Goal: Task Accomplishment & Management: Use online tool/utility

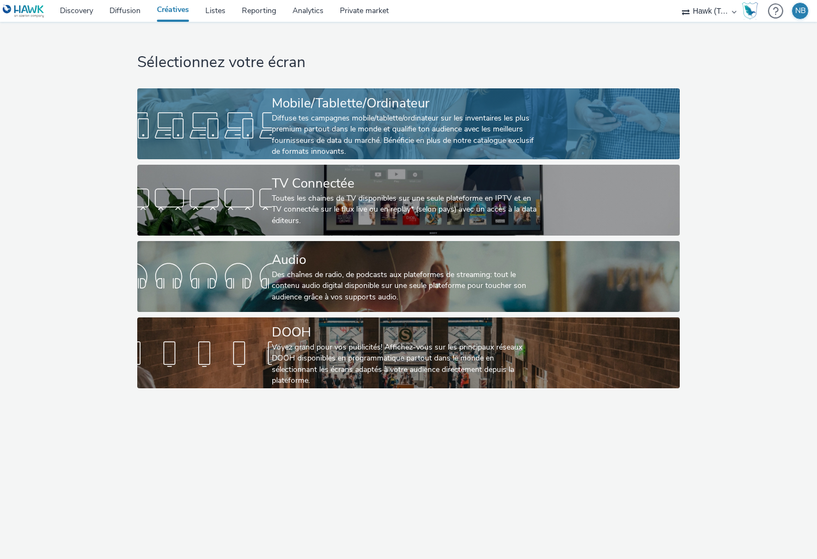
click at [338, 110] on div "Mobile/Tablette/Ordinateur" at bounding box center [406, 103] width 269 height 19
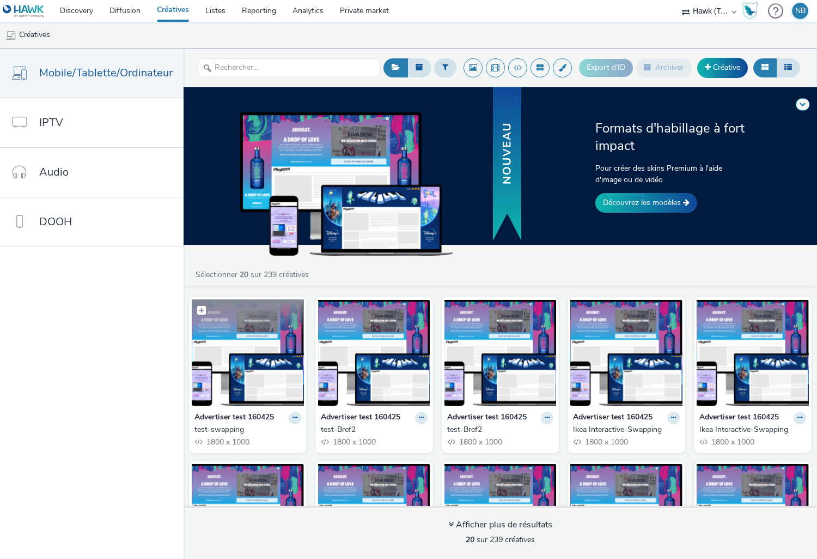
click at [244, 354] on img at bounding box center [248, 352] width 112 height 106
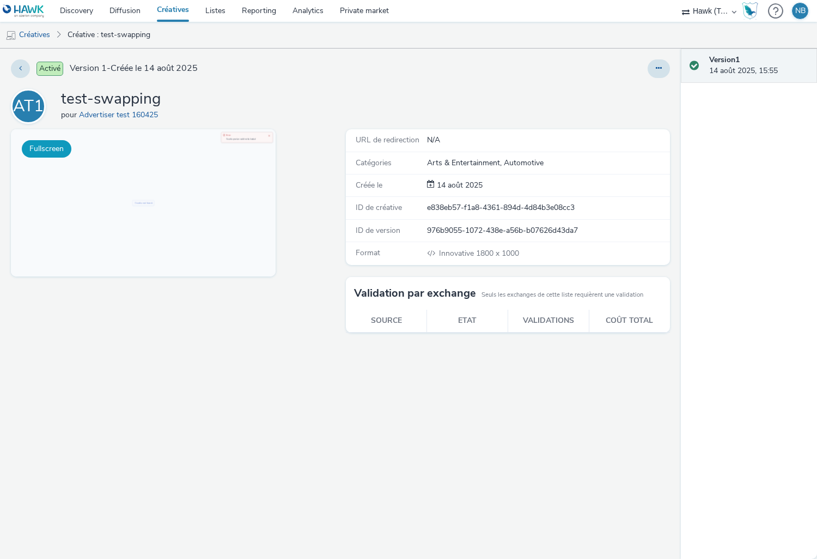
click at [50, 146] on button "Fullscreen" at bounding box center [47, 148] width 50 height 17
click at [659, 69] on icon at bounding box center [659, 68] width 6 height 8
click at [212, 344] on div "Fullscreen" at bounding box center [176, 343] width 330 height 429
click at [16, 68] on button at bounding box center [20, 68] width 19 height 19
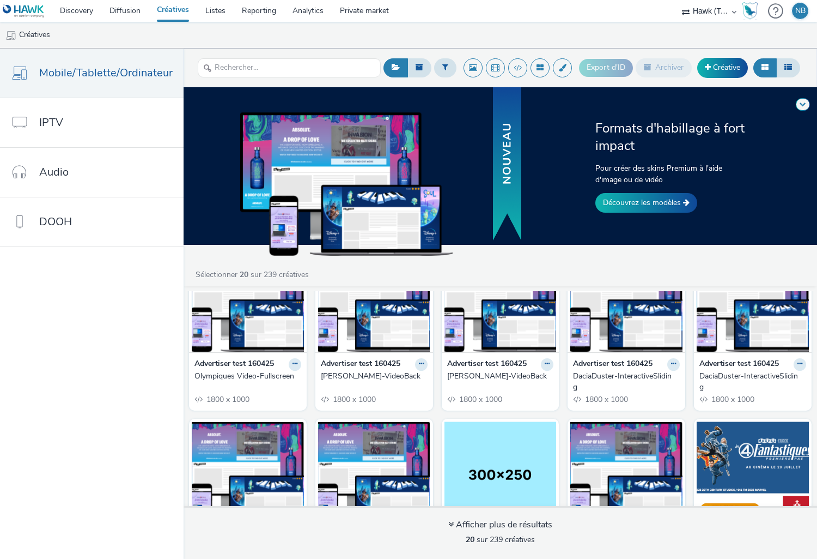
scroll to position [327, 0]
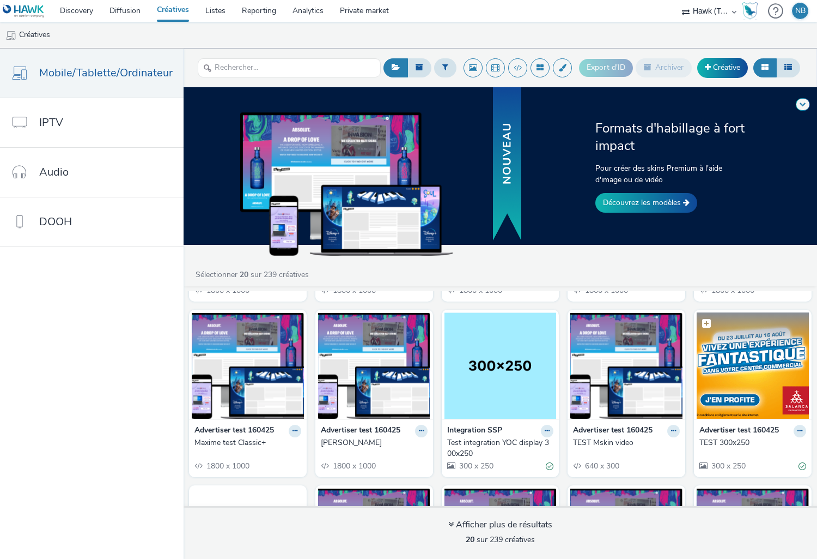
click at [753, 383] on img at bounding box center [753, 365] width 112 height 106
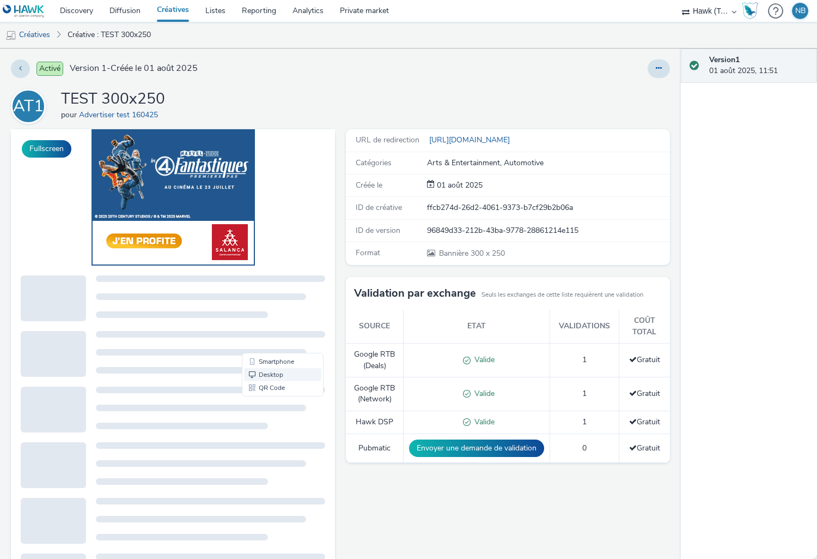
click at [268, 371] on link "Desktop" at bounding box center [282, 374] width 77 height 13
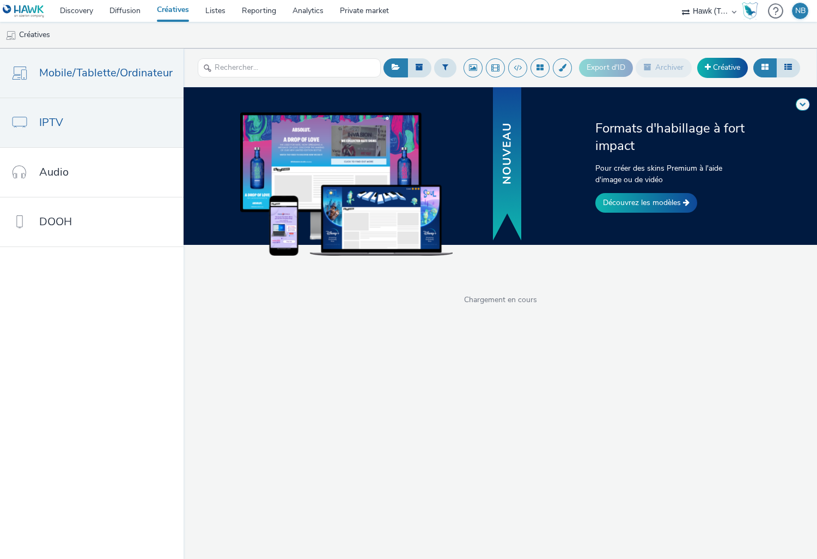
click at [60, 120] on span "IPTV" at bounding box center [51, 122] width 24 height 16
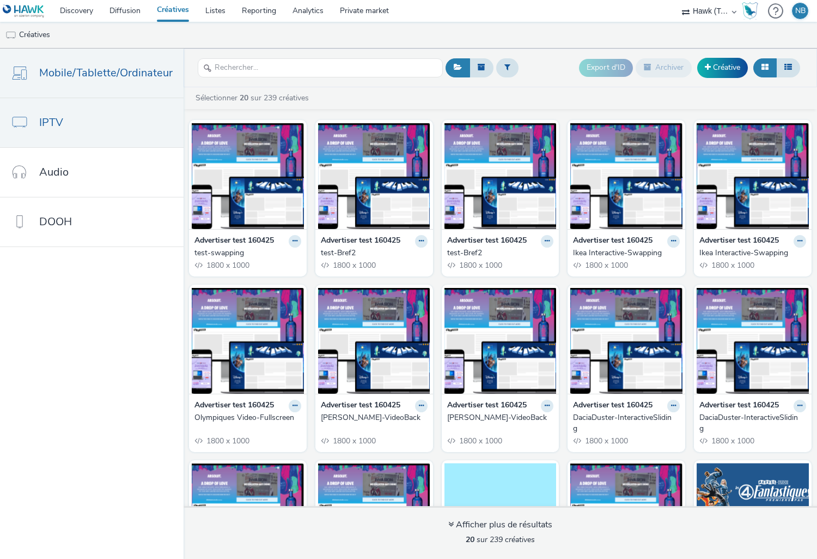
click at [65, 74] on span "Mobile/Tablette/Ordinateur" at bounding box center [106, 73] width 134 height 16
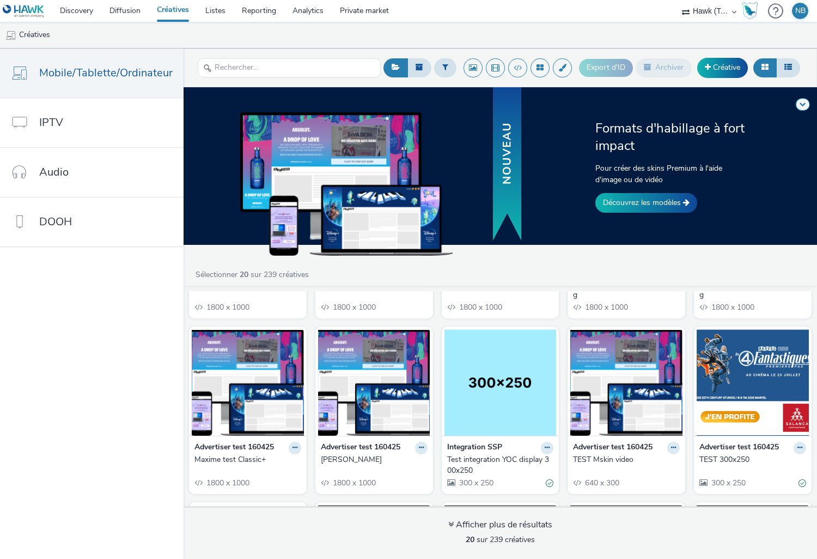
scroll to position [327, 0]
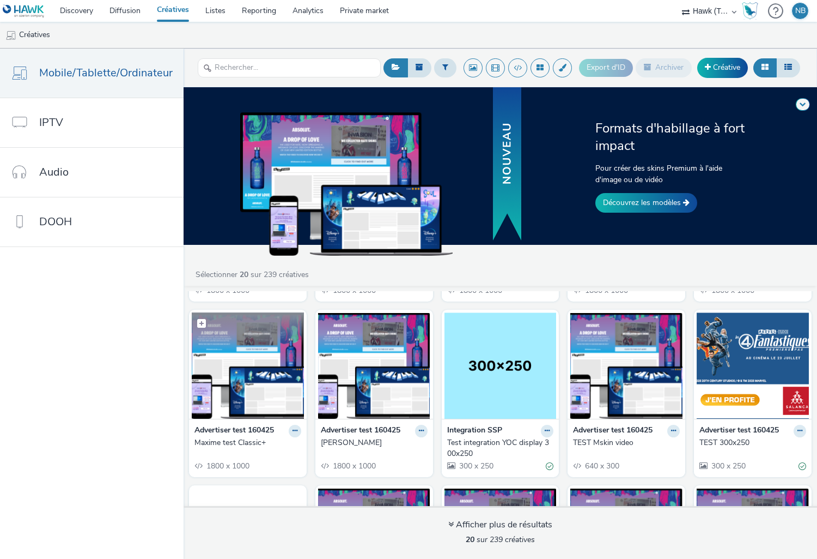
click at [265, 367] on img at bounding box center [248, 365] width 112 height 106
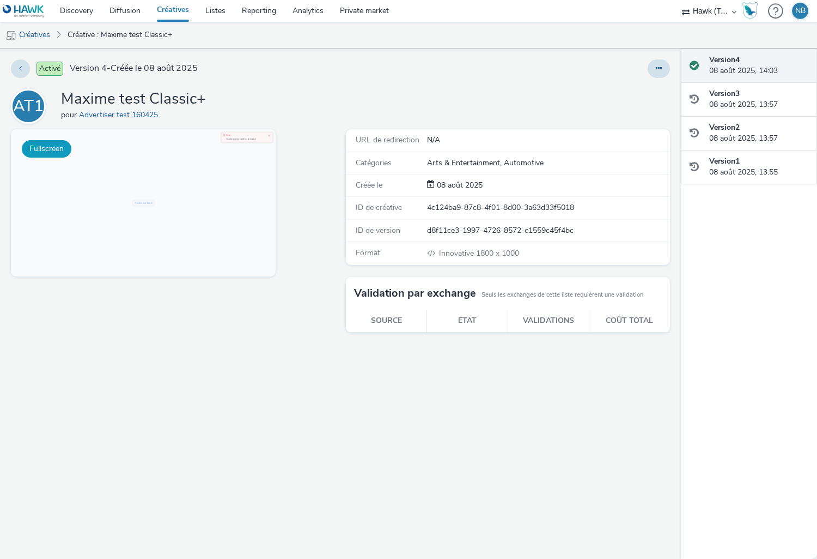
click at [59, 146] on button "Fullscreen" at bounding box center [47, 148] width 50 height 17
click at [725, 99] on div "Version 3 08 août 2025, 13:57" at bounding box center [759, 99] width 99 height 22
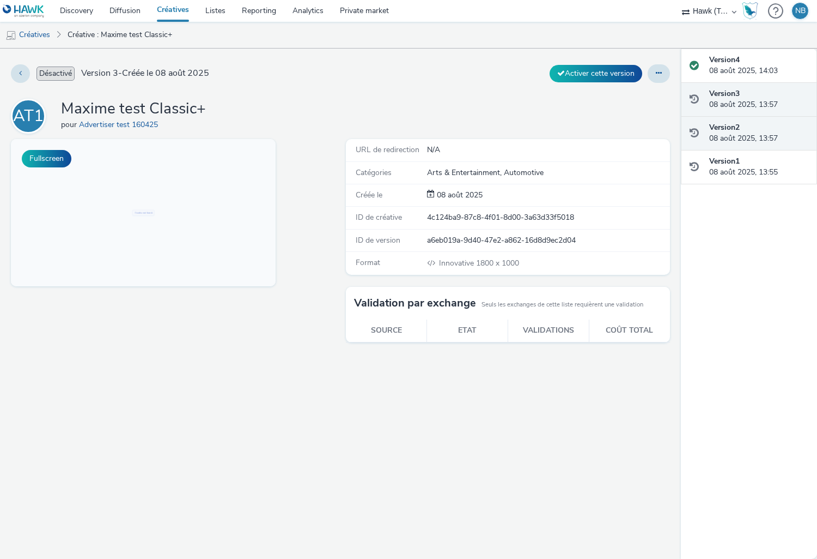
click at [732, 130] on strong "Version 2" at bounding box center [725, 127] width 31 height 10
click at [658, 73] on icon at bounding box center [659, 73] width 6 height 8
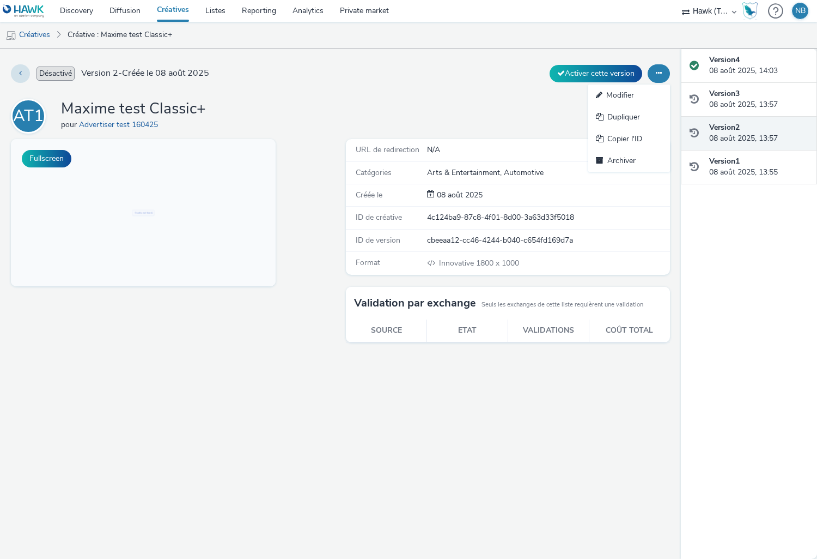
click at [658, 73] on icon at bounding box center [659, 73] width 6 height 8
click at [50, 161] on button "Fullscreen" at bounding box center [47, 158] width 50 height 17
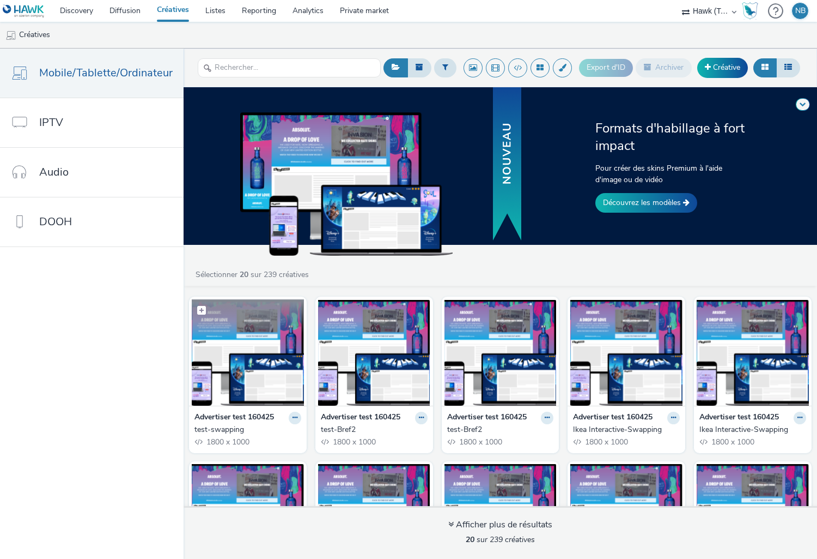
scroll to position [54, 0]
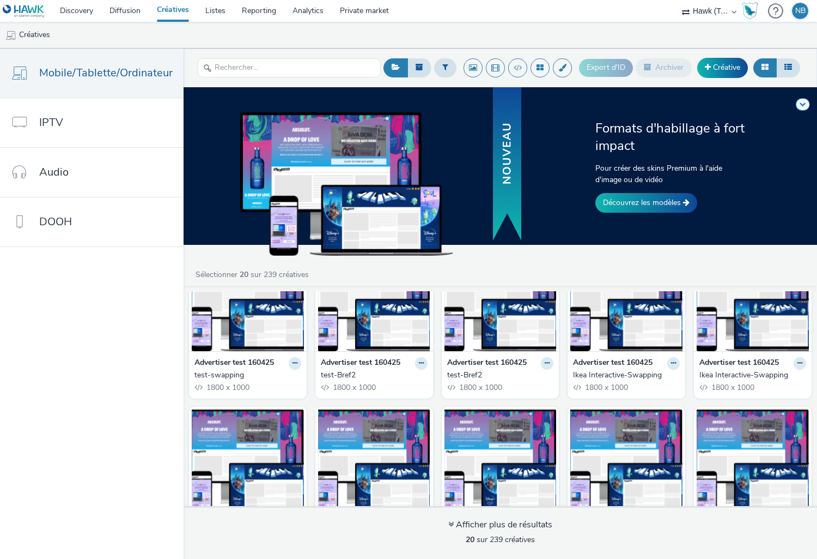
click at [265, 336] on img at bounding box center [248, 298] width 112 height 106
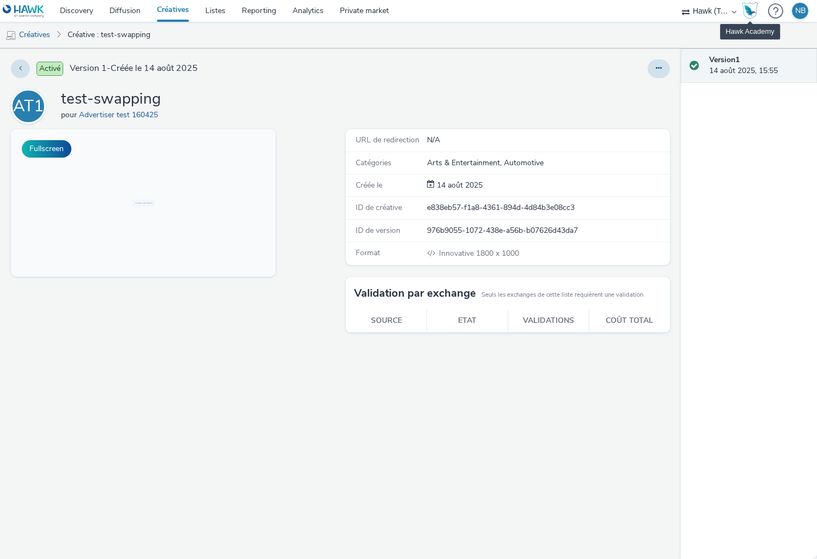
click at [751, 10] on img "Hawk Academy" at bounding box center [750, 10] width 16 height 17
click at [101, 112] on link "Advertiser test 160425" at bounding box center [120, 115] width 83 height 10
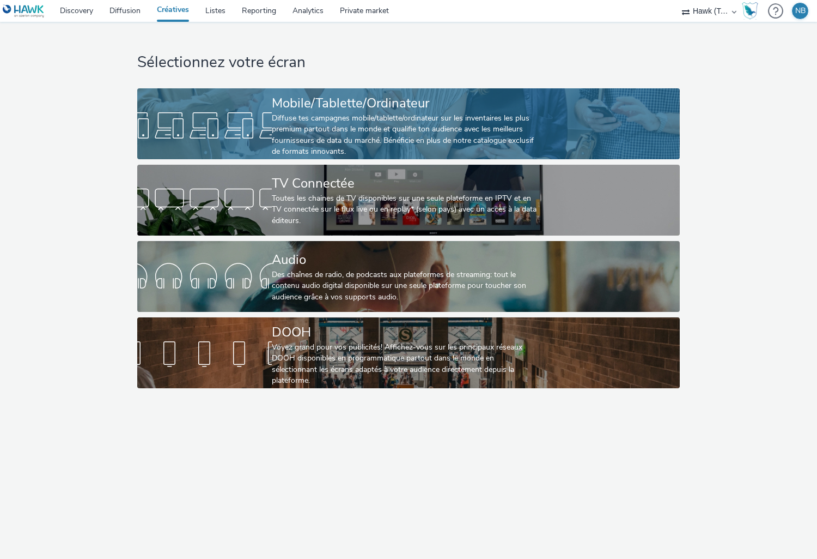
click at [301, 131] on div "Diffuse tes campagnes mobile/tablette/ordinateur sur les inventaires les plus p…" at bounding box center [406, 135] width 269 height 45
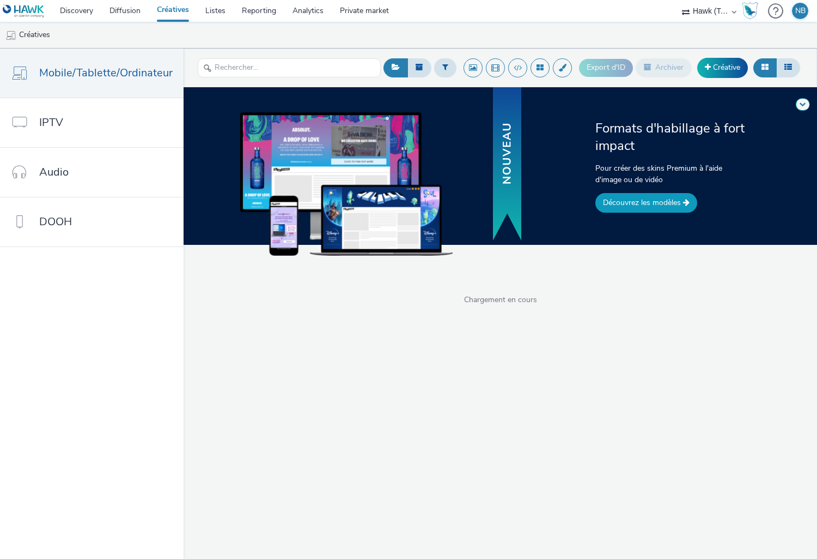
click at [634, 199] on link "Découvrez les modèles" at bounding box center [647, 203] width 102 height 20
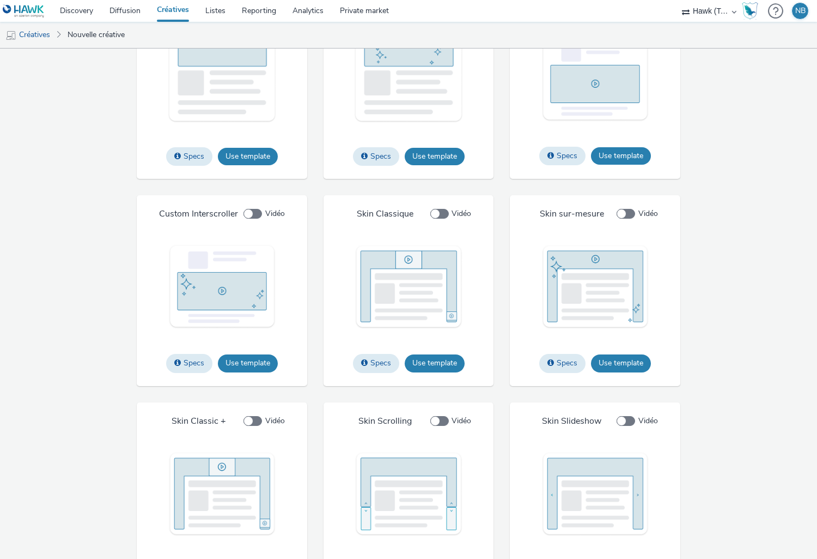
scroll to position [1078, 0]
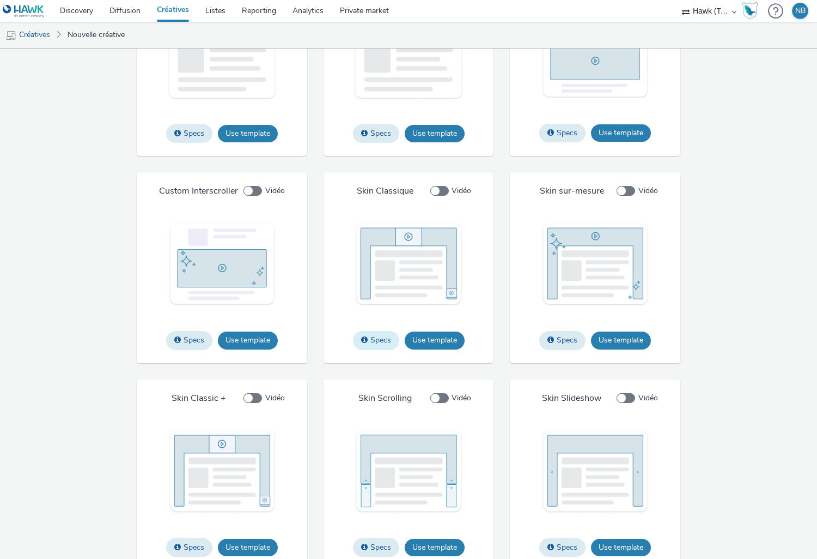
click at [377, 344] on button "Specs" at bounding box center [376, 340] width 46 height 19
click at [703, 288] on div "IAB Specs Use template File types jpg png gif Max file size 4 Mo Custom IAB Spe…" at bounding box center [408, 373] width 681 height 817
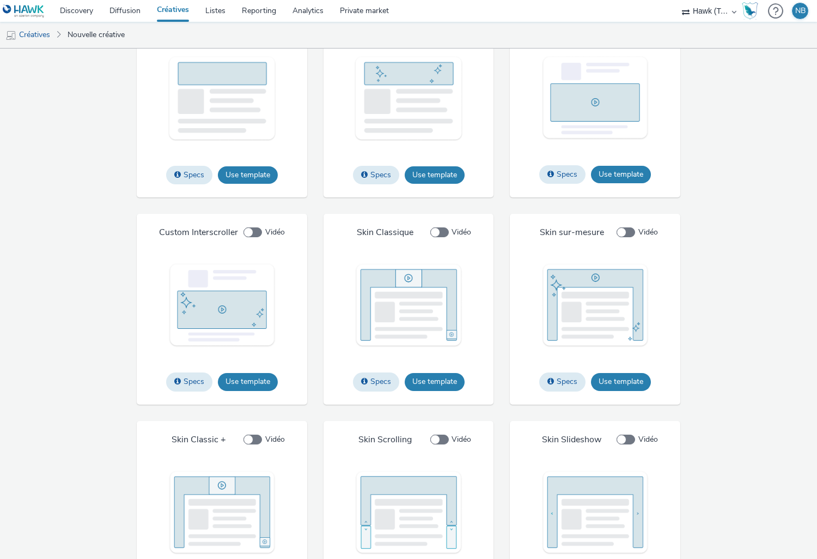
scroll to position [982, 0]
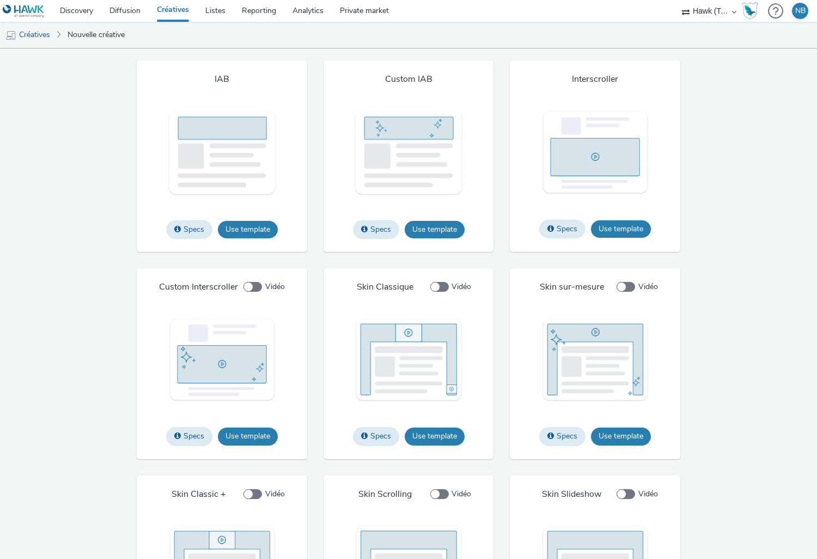
click at [219, 144] on img at bounding box center [222, 153] width 109 height 86
click at [242, 234] on button "Use template" at bounding box center [248, 229] width 60 height 17
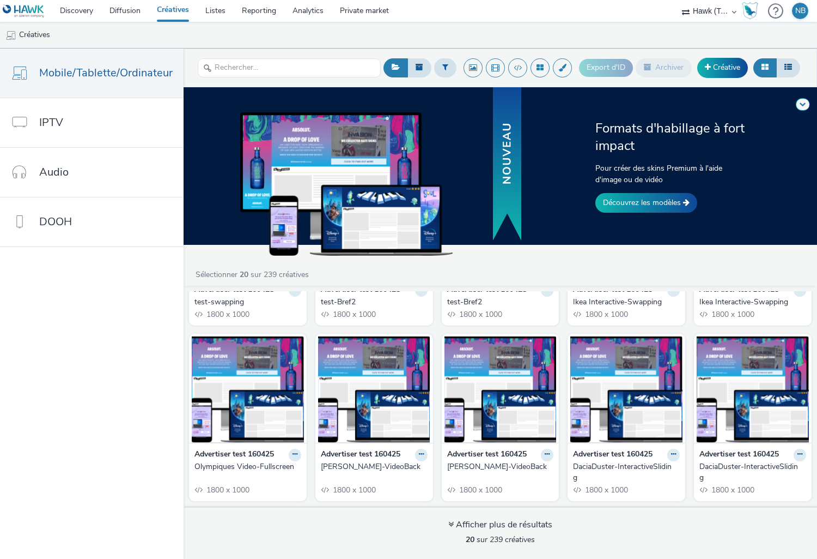
scroll to position [163, 0]
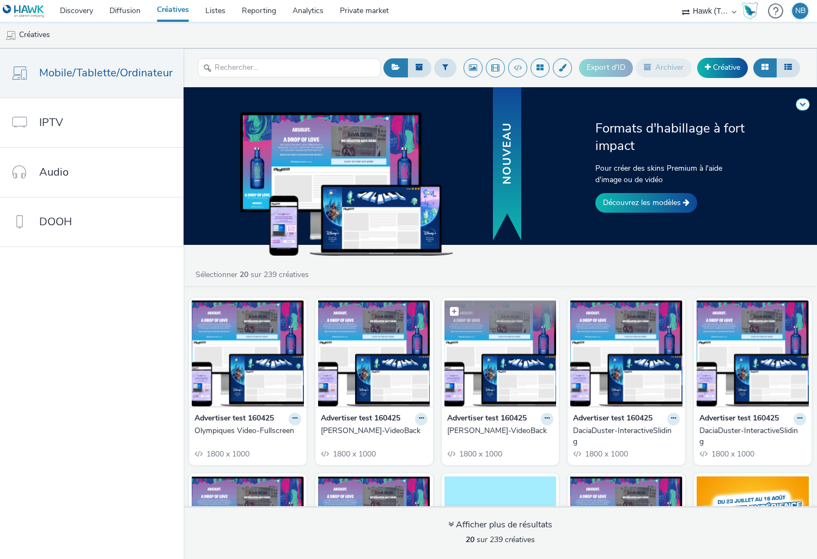
click at [498, 349] on img at bounding box center [501, 353] width 112 height 106
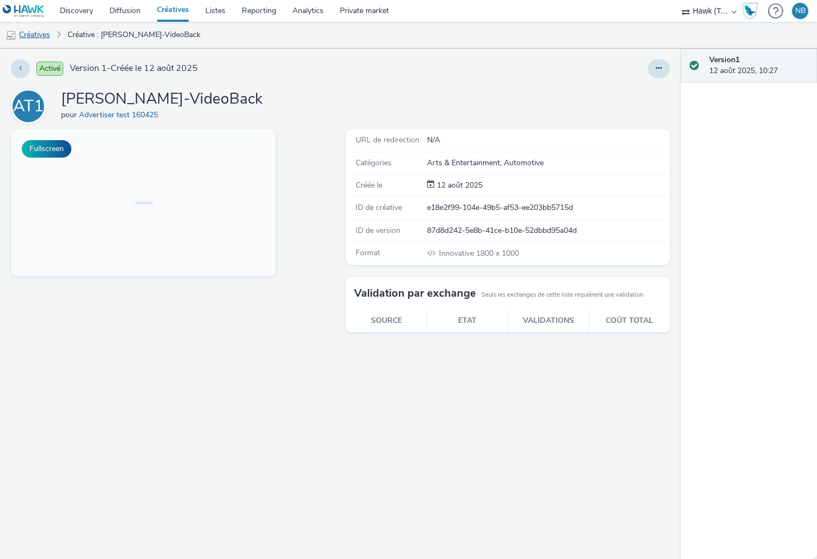
click at [41, 35] on link "Créatives" at bounding box center [28, 35] width 56 height 26
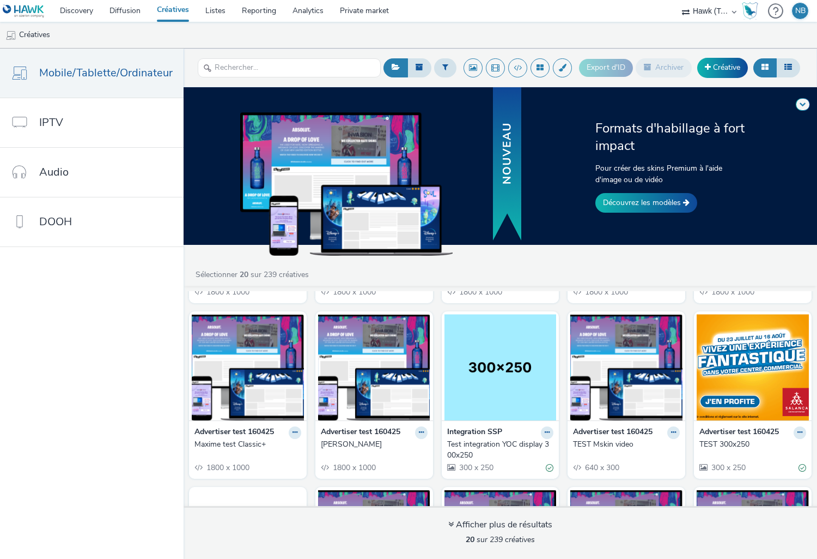
scroll to position [327, 0]
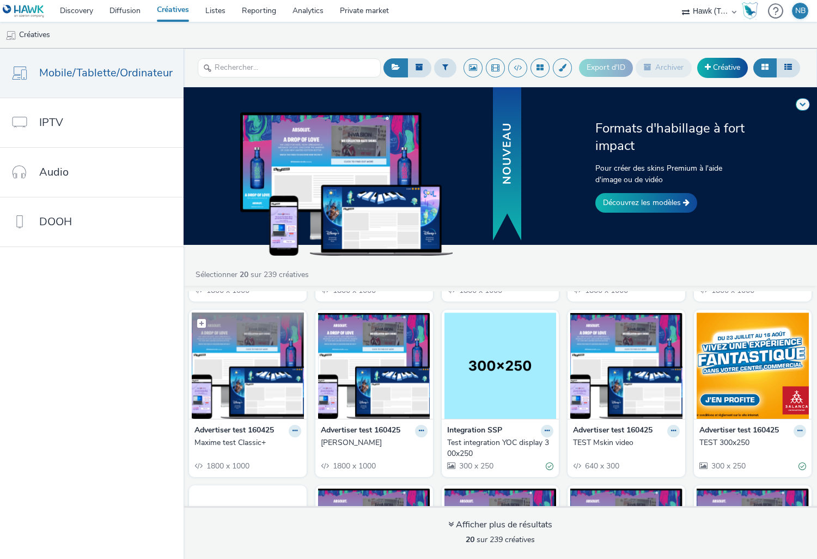
click at [284, 393] on img at bounding box center [248, 365] width 112 height 106
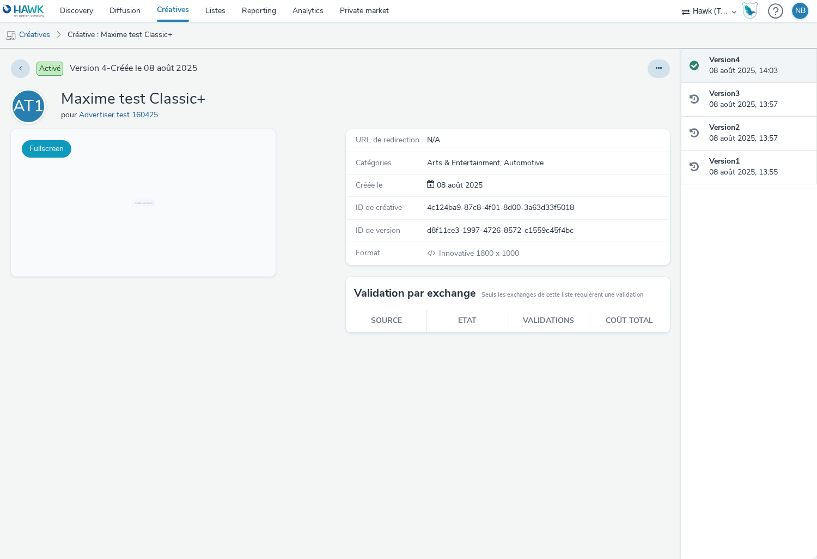
click at [57, 150] on button "Fullscreen" at bounding box center [47, 148] width 50 height 17
click at [42, 34] on link "Créatives" at bounding box center [28, 35] width 56 height 26
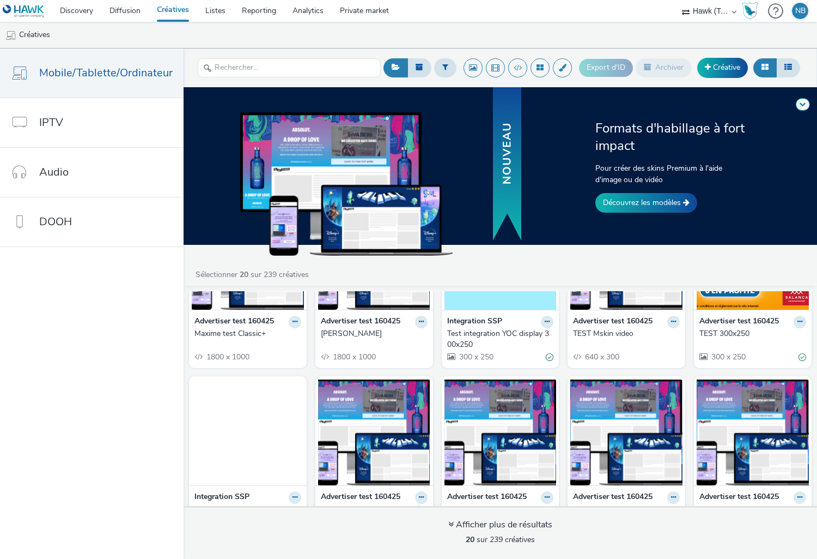
scroll to position [474, 0]
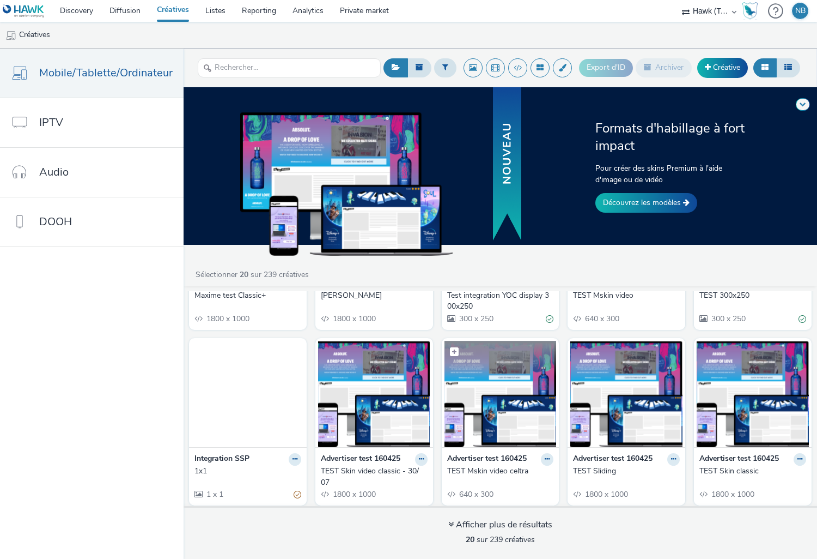
click at [489, 383] on img at bounding box center [501, 394] width 112 height 106
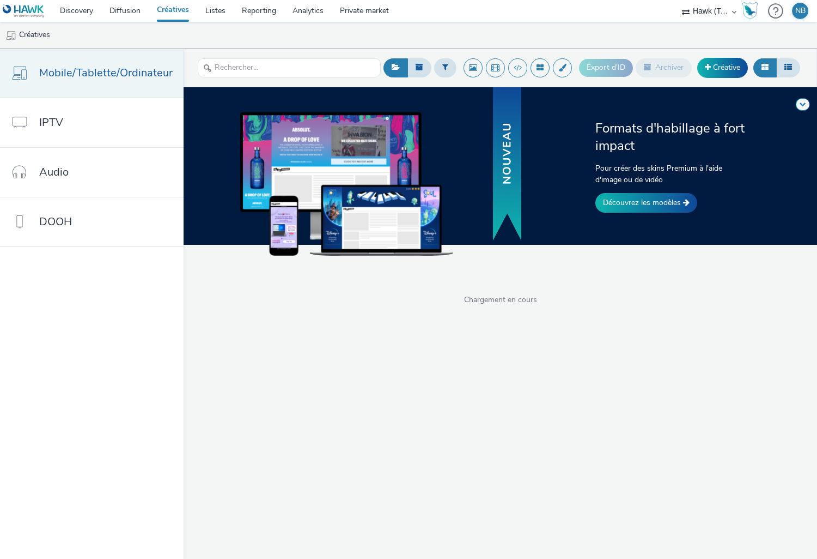
click at [134, 66] on span "Mobile/Tablette/Ordinateur" at bounding box center [106, 73] width 134 height 16
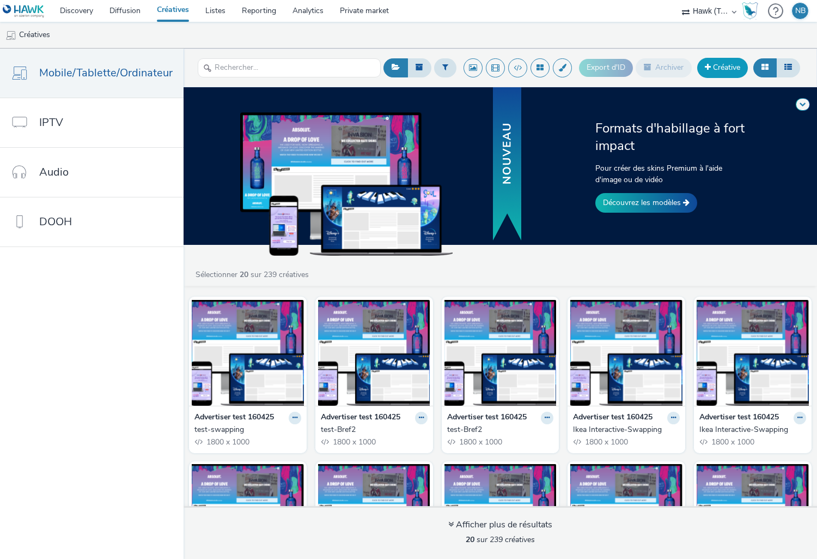
click at [717, 66] on link "Créative" at bounding box center [723, 68] width 51 height 20
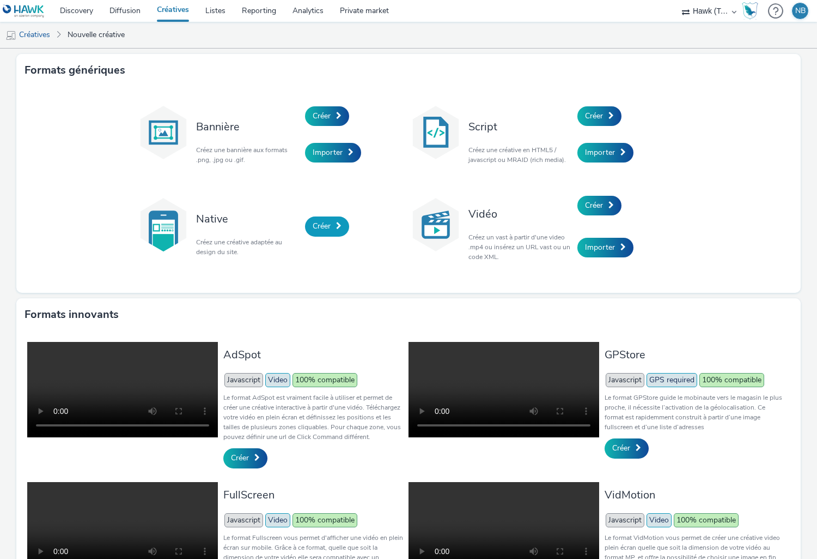
click at [323, 227] on span "Créer" at bounding box center [322, 226] width 18 height 10
click at [332, 122] on link "Créer" at bounding box center [327, 116] width 44 height 20
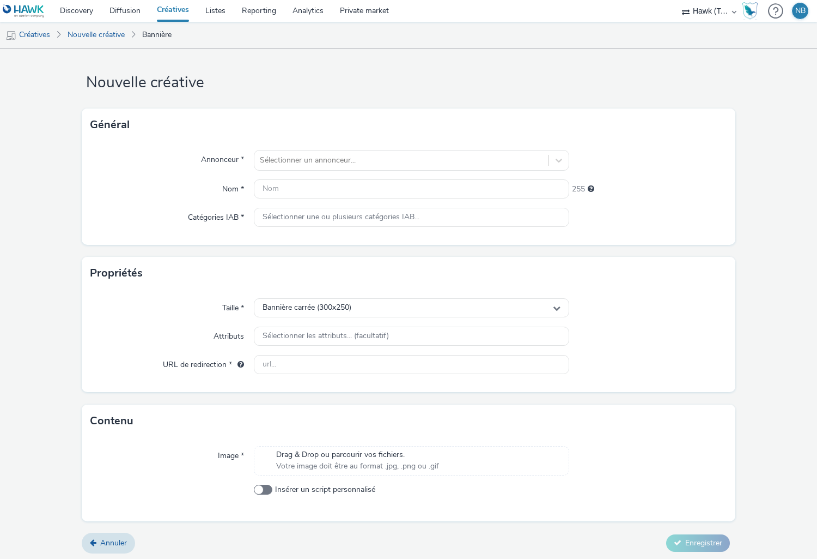
scroll to position [9, 0]
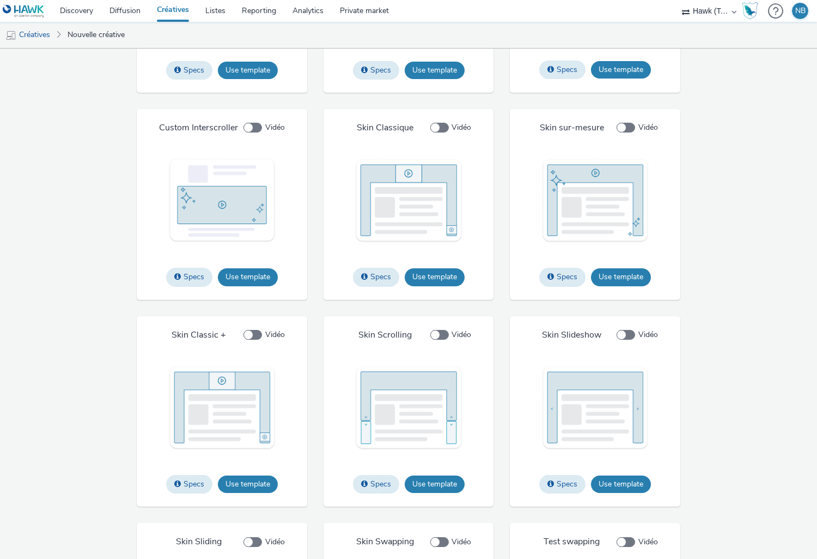
scroll to position [1144, 0]
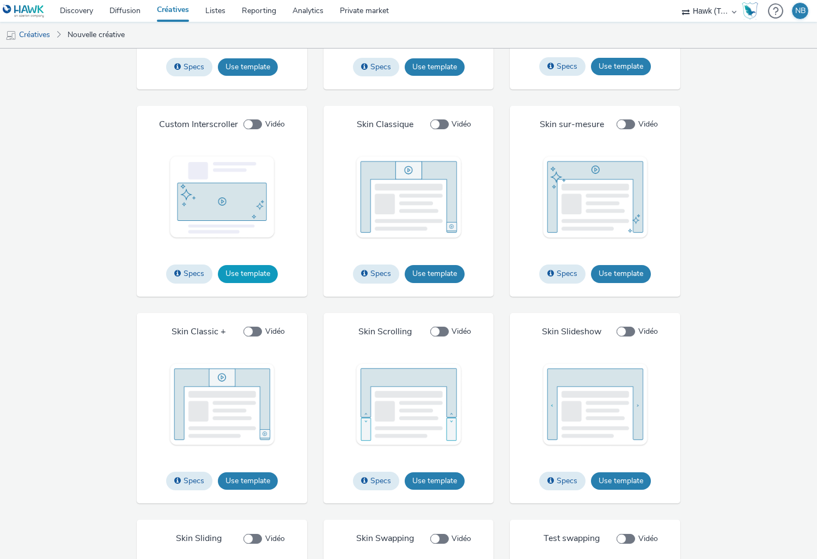
click at [251, 282] on button "Use template" at bounding box center [248, 273] width 60 height 17
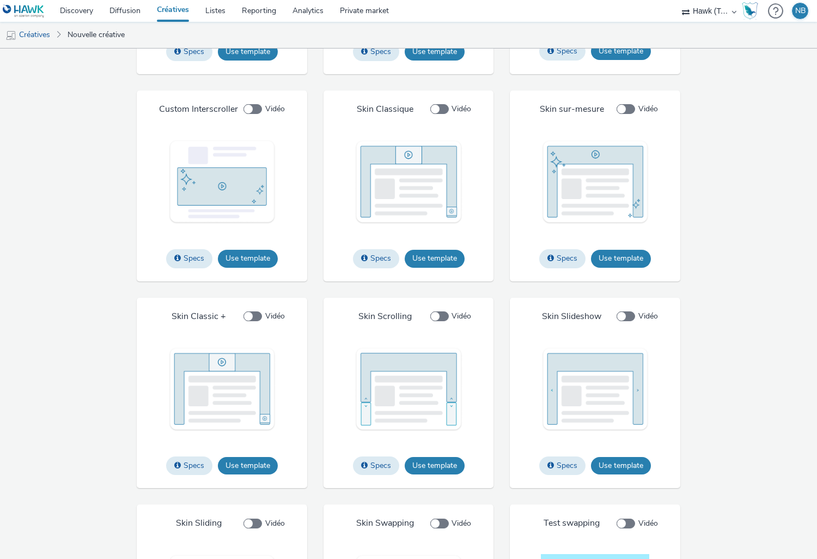
scroll to position [1145, 0]
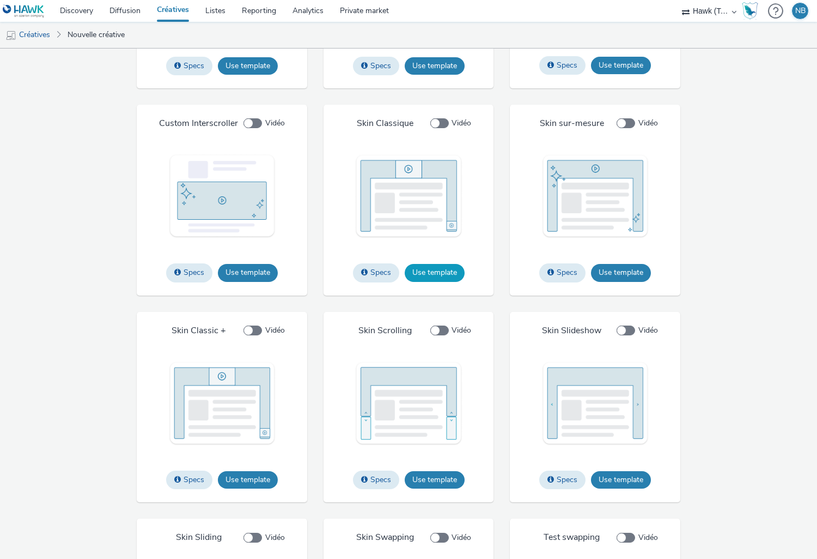
click at [424, 278] on button "Use template" at bounding box center [435, 272] width 60 height 17
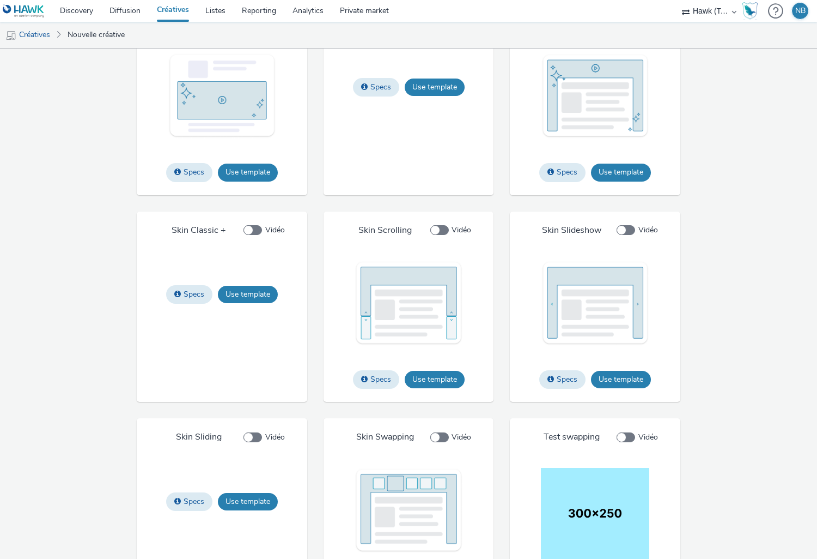
scroll to position [1254, 0]
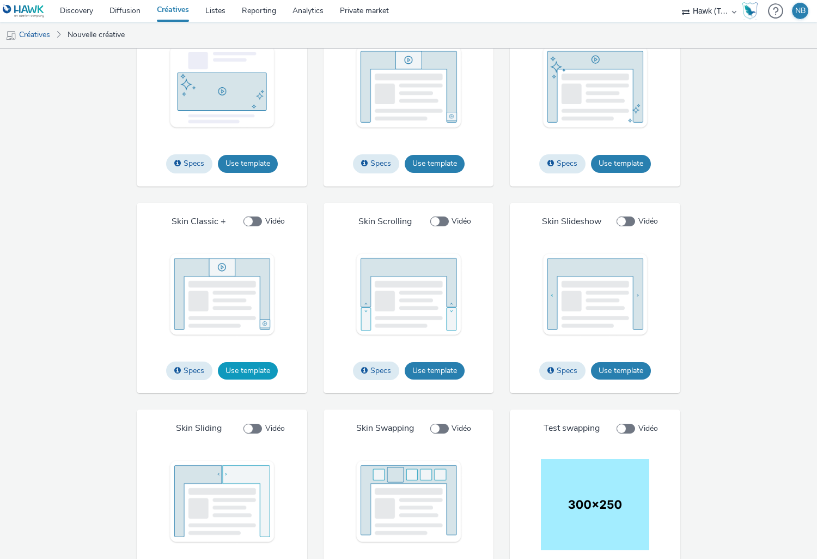
click at [246, 379] on button "Use template" at bounding box center [248, 370] width 60 height 17
